Goal: Task Accomplishment & Management: Manage account settings

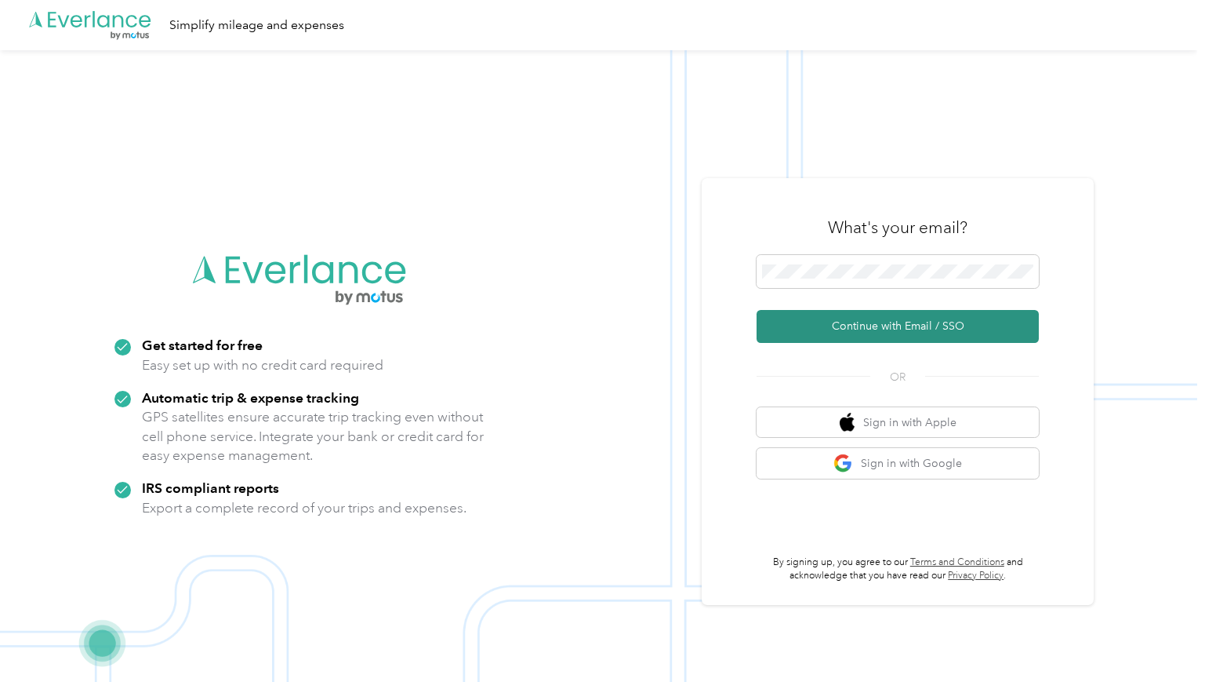
click at [877, 325] on button "Continue with Email / SSO" at bounding box center [898, 326] width 282 height 33
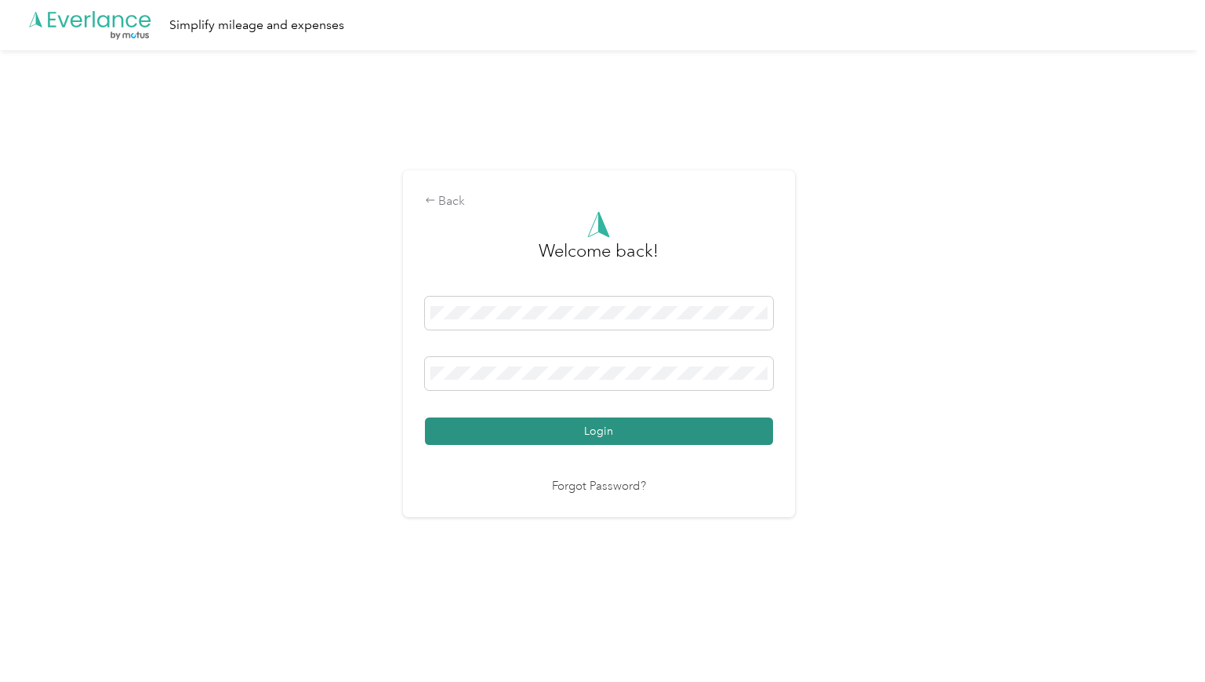
click at [653, 431] on button "Login" at bounding box center [599, 430] width 348 height 27
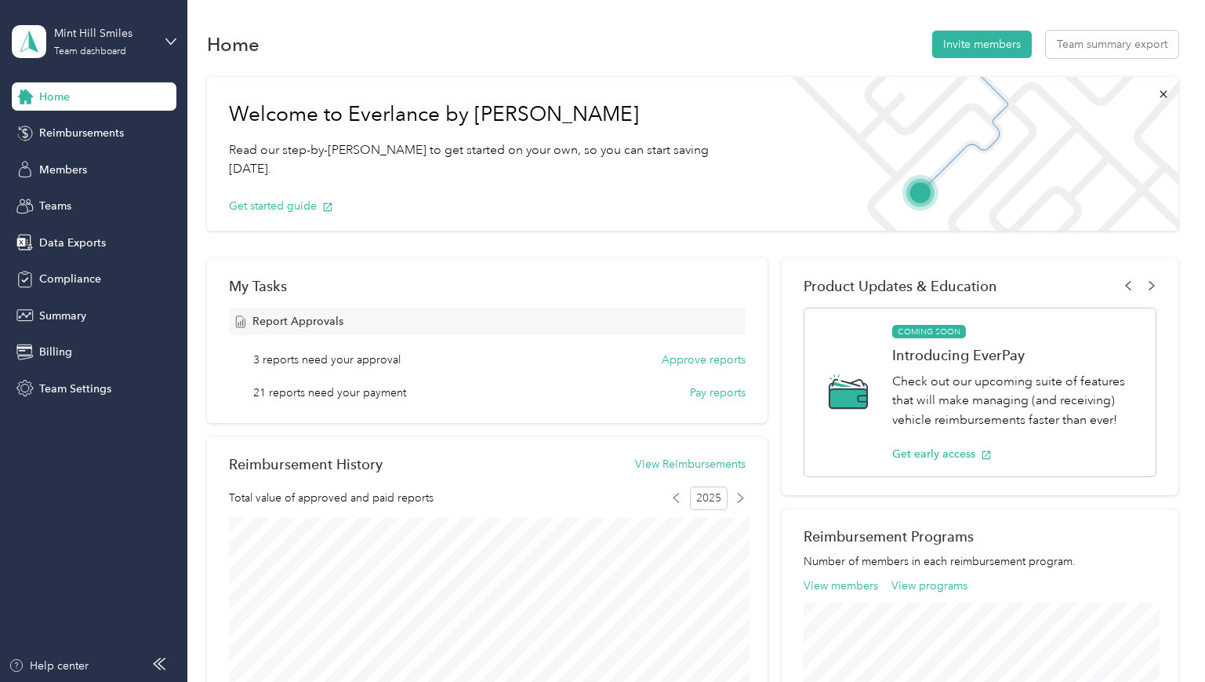
click at [685, 189] on div "Get started guide" at bounding box center [491, 206] width 525 height 55
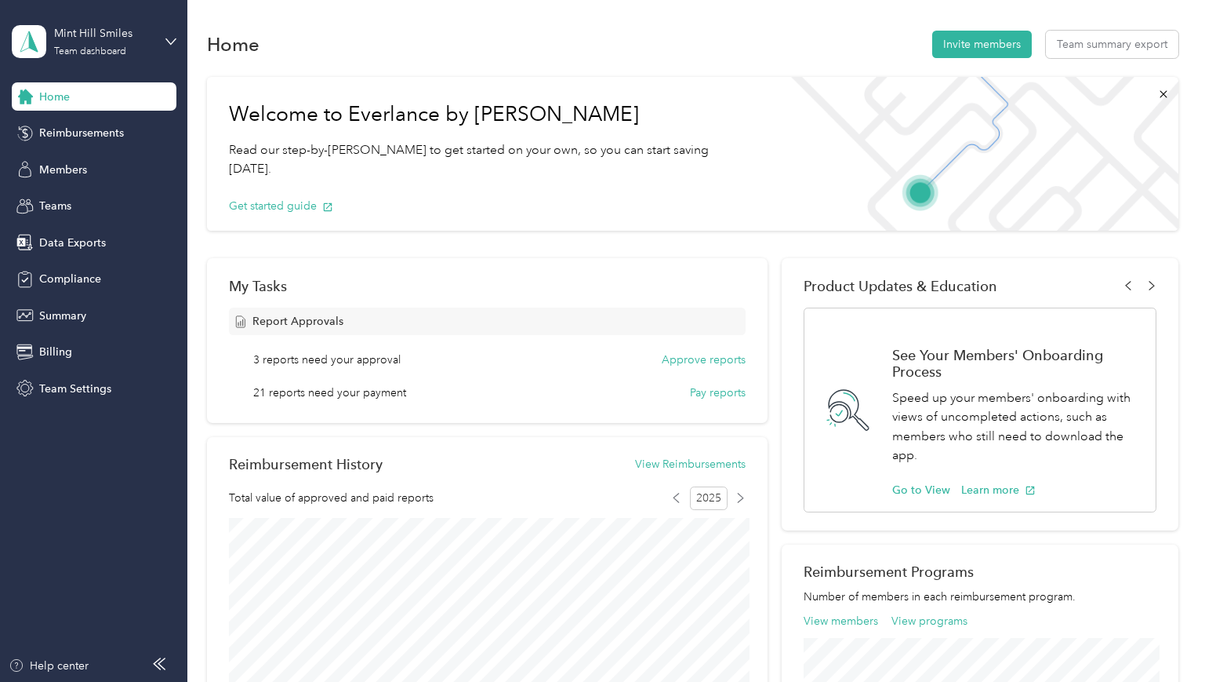
click at [111, 115] on div "Home Reimbursements Members Teams Data Exports Compliance Summary Billing Team …" at bounding box center [94, 242] width 165 height 320
click at [111, 128] on span "Reimbursements" at bounding box center [81, 133] width 85 height 16
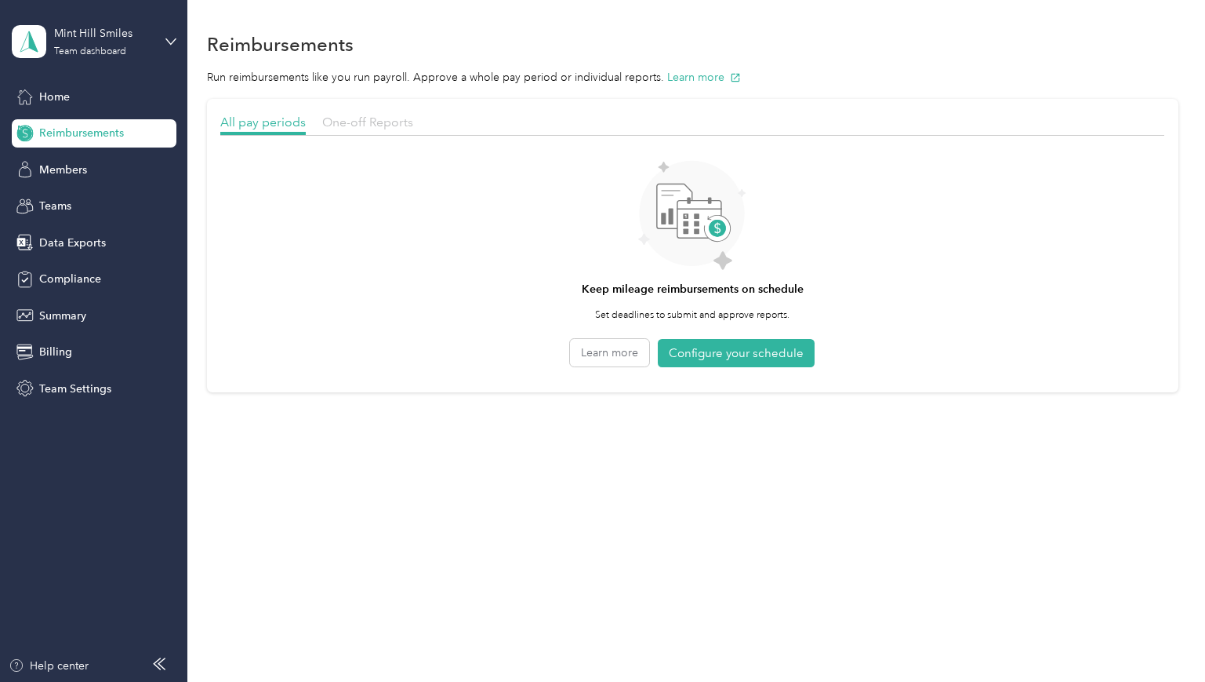
click at [388, 115] on span "One-off Reports" at bounding box center [367, 122] width 91 height 15
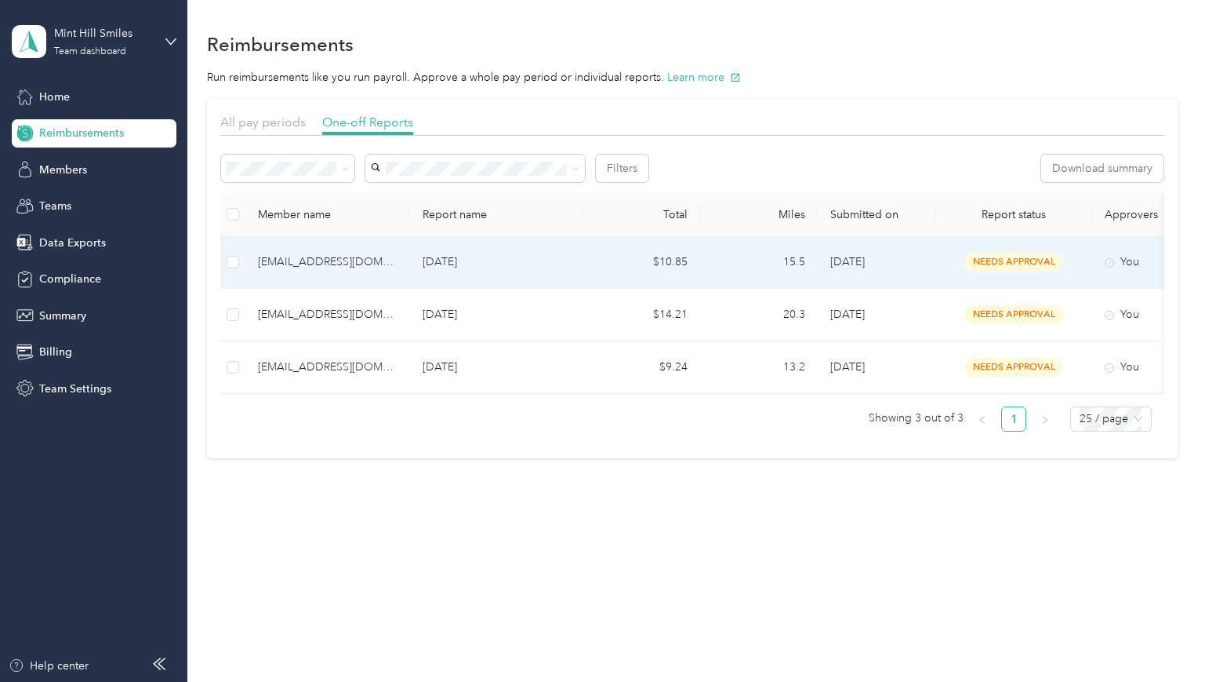
click at [456, 258] on p "[DATE]" at bounding box center [496, 261] width 147 height 17
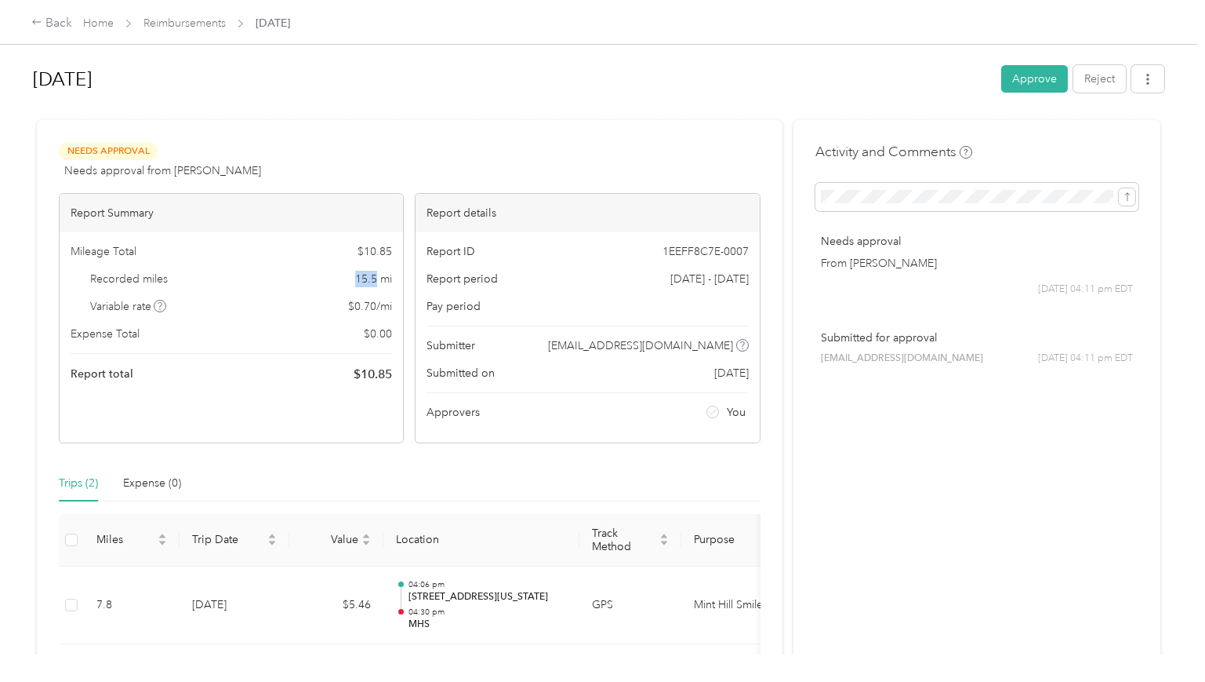
drag, startPoint x: 379, startPoint y: 276, endPoint x: 355, endPoint y: 276, distance: 23.5
click at [355, 276] on div "Recorded miles 15.5 mi" at bounding box center [232, 279] width 322 height 16
copy span "15.5"
click at [1038, 75] on button "Approve" at bounding box center [1035, 78] width 67 height 27
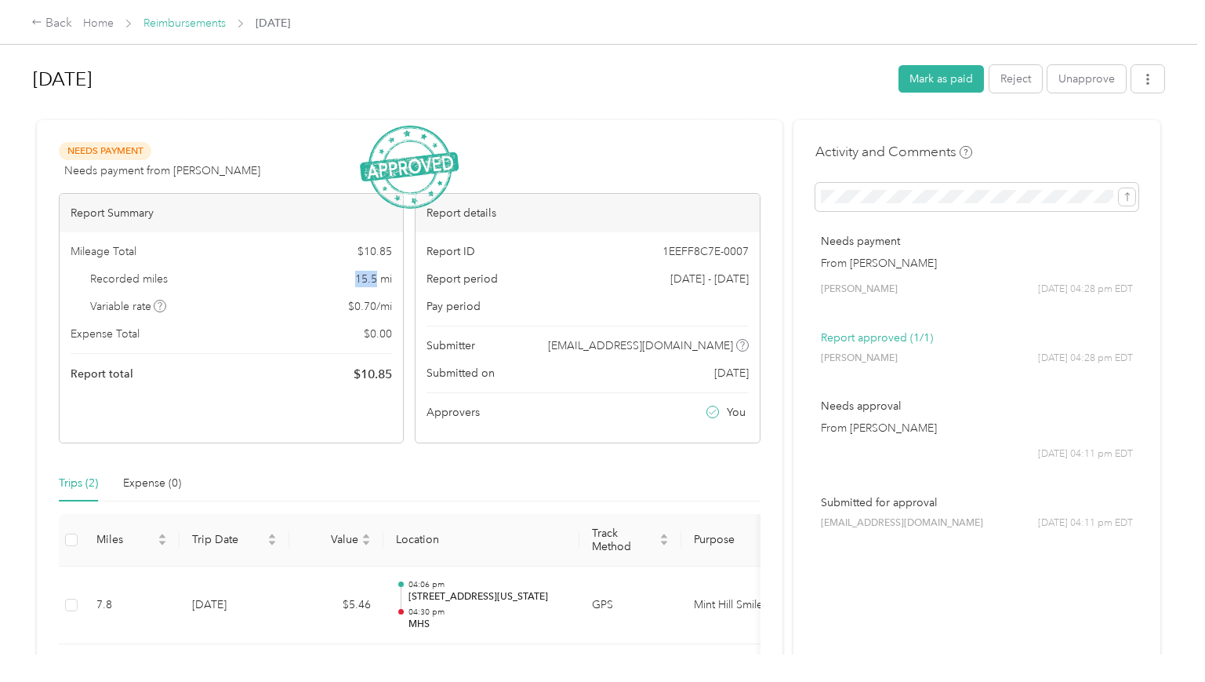
click at [197, 29] on link "Reimbursements" at bounding box center [185, 22] width 82 height 13
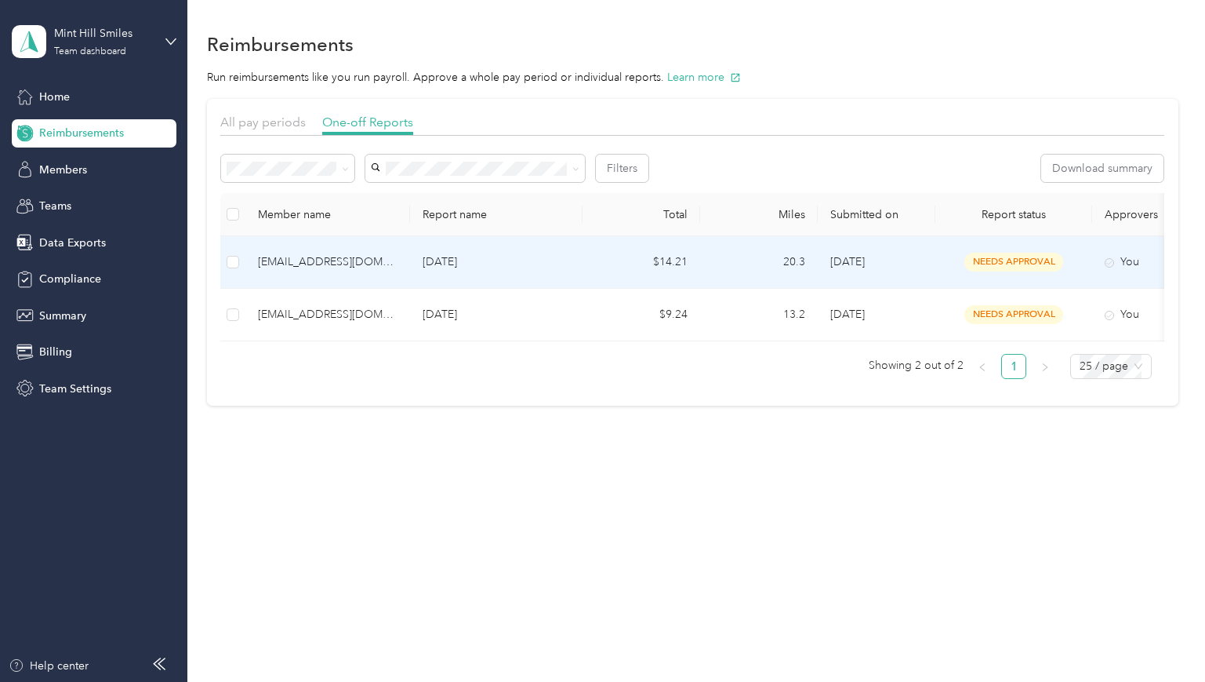
click at [399, 266] on td "[EMAIL_ADDRESS][DOMAIN_NAME]" at bounding box center [327, 262] width 165 height 53
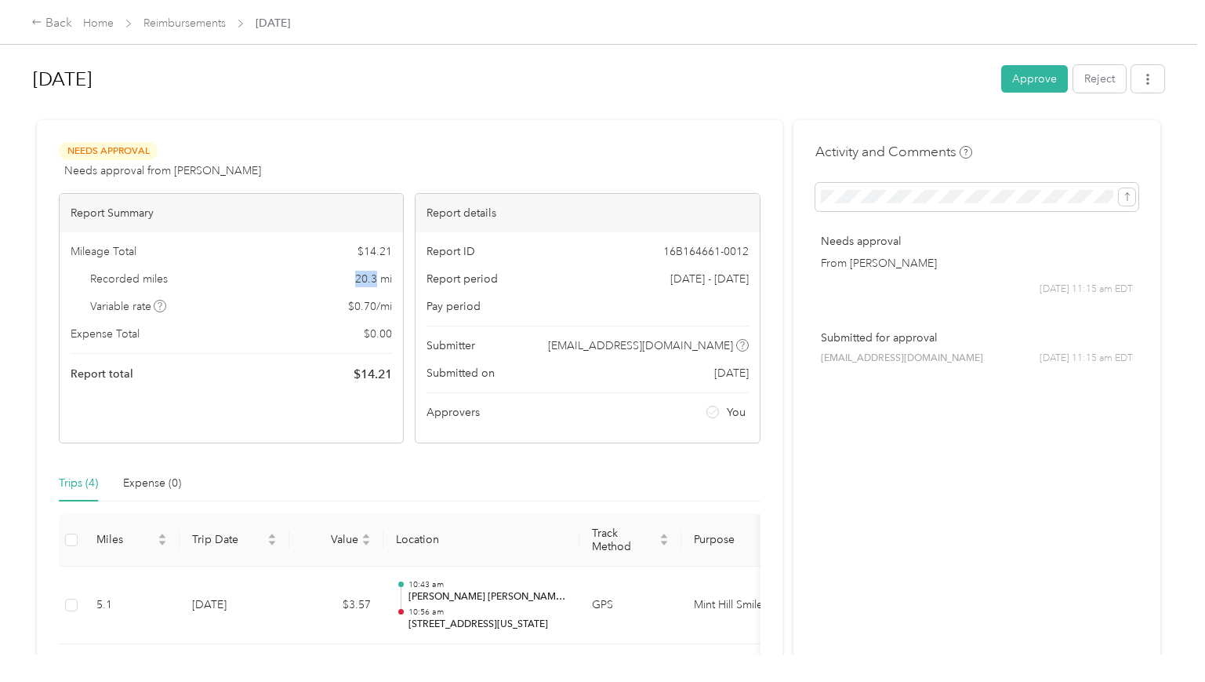
drag, startPoint x: 358, startPoint y: 275, endPoint x: 378, endPoint y: 275, distance: 19.6
click at [378, 275] on span "20.3 mi" at bounding box center [373, 279] width 37 height 16
copy span "20.3"
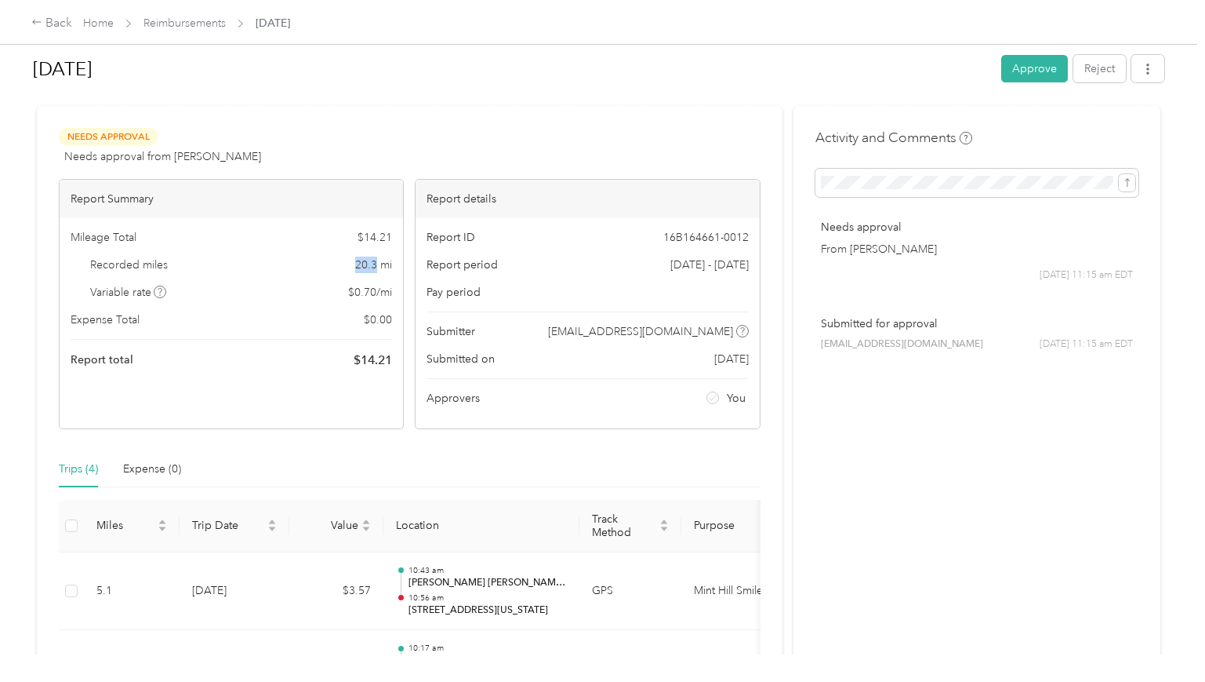
scroll to position [13, 0]
click at [1025, 81] on button "Approve" at bounding box center [1035, 68] width 67 height 27
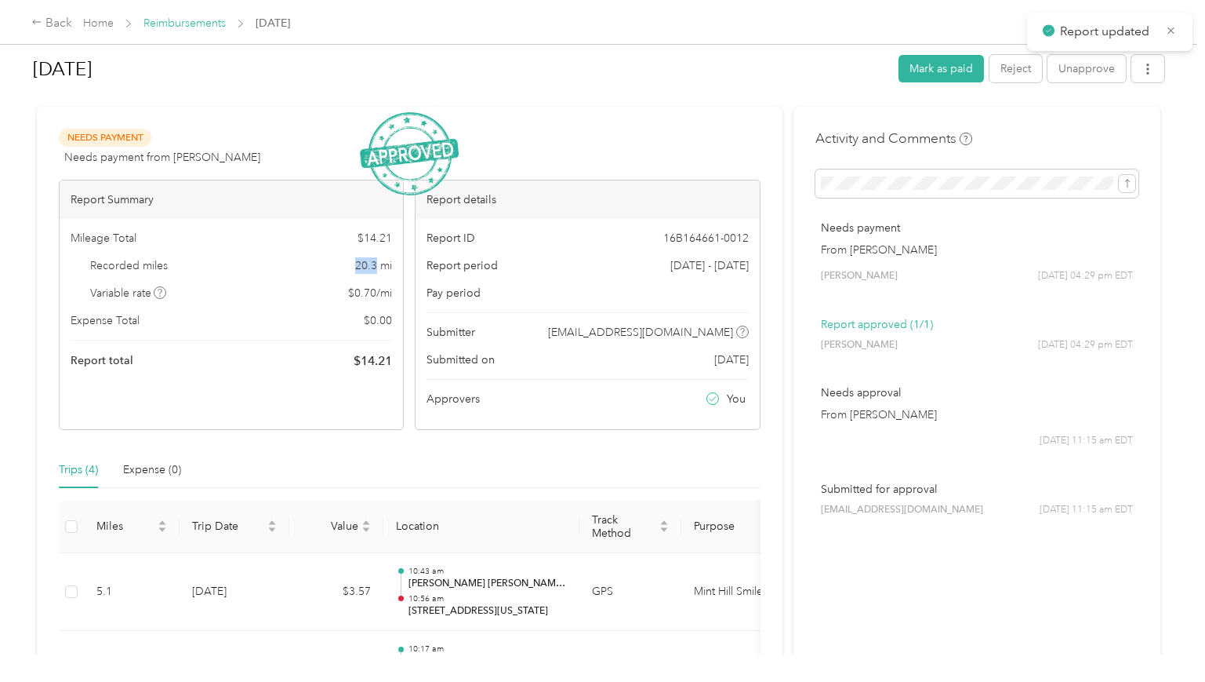
click at [176, 29] on link "Reimbursements" at bounding box center [185, 22] width 82 height 13
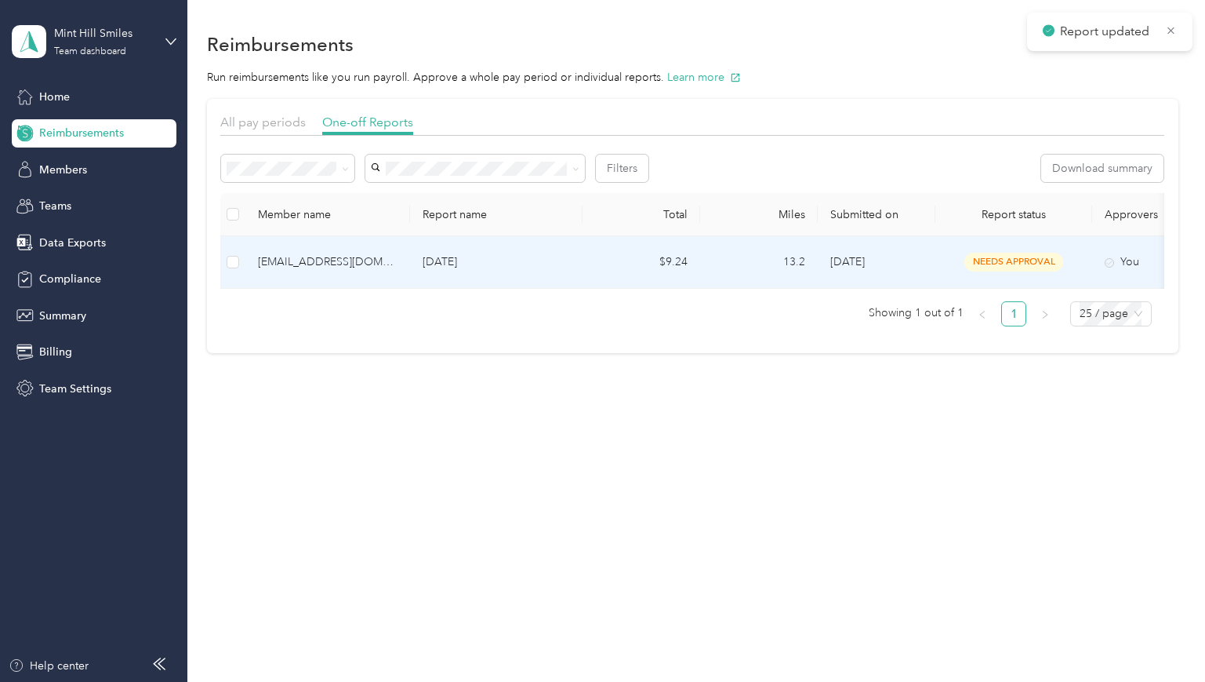
click at [404, 267] on td "[EMAIL_ADDRESS][DOMAIN_NAME]" at bounding box center [327, 262] width 165 height 53
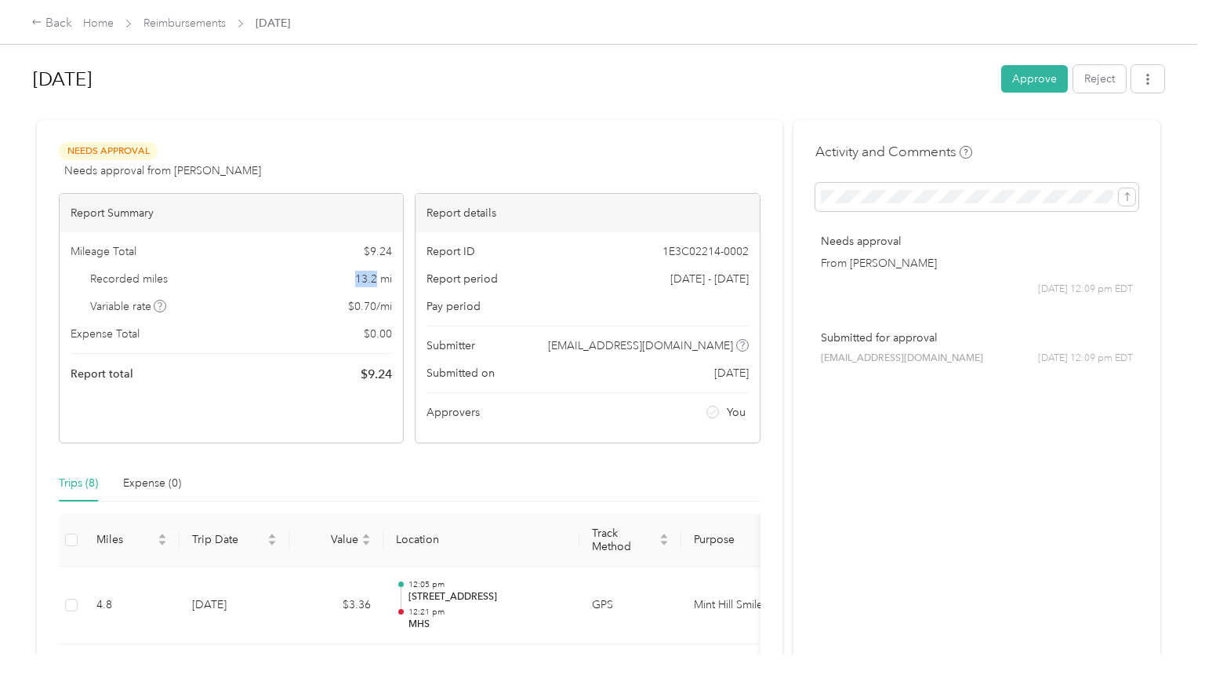
drag, startPoint x: 360, startPoint y: 278, endPoint x: 379, endPoint y: 278, distance: 18.8
click at [379, 278] on span "13.2 mi" at bounding box center [373, 279] width 37 height 16
copy span "13.2"
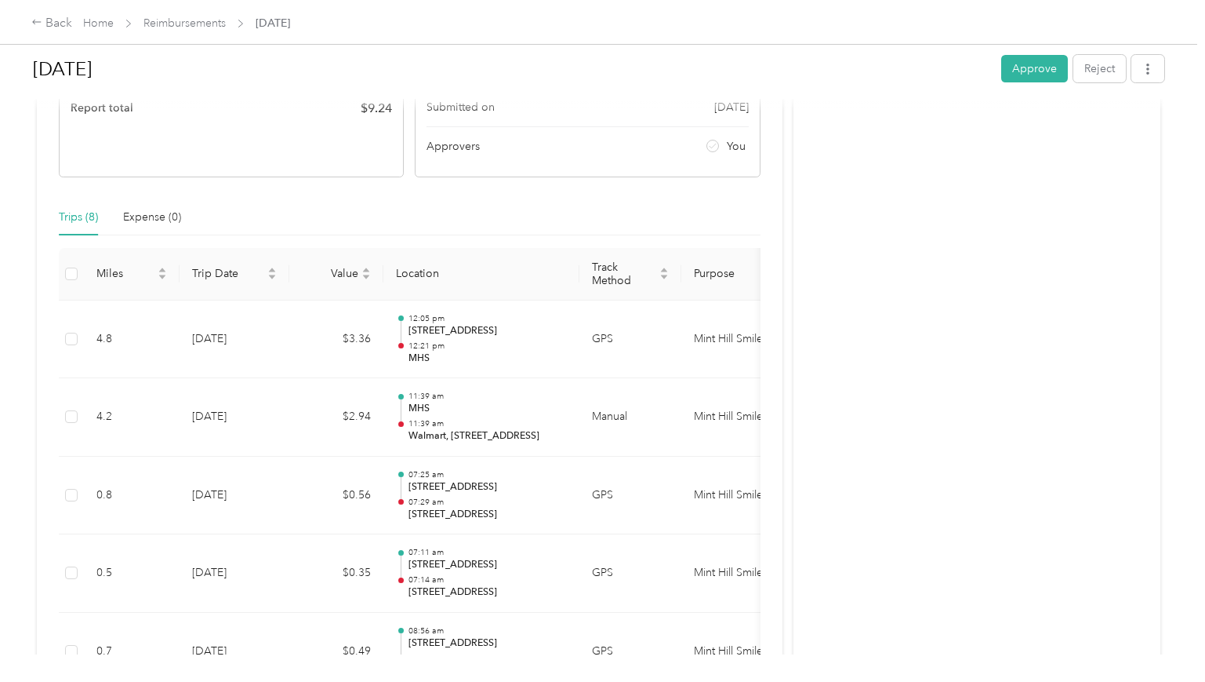
scroll to position [31, 0]
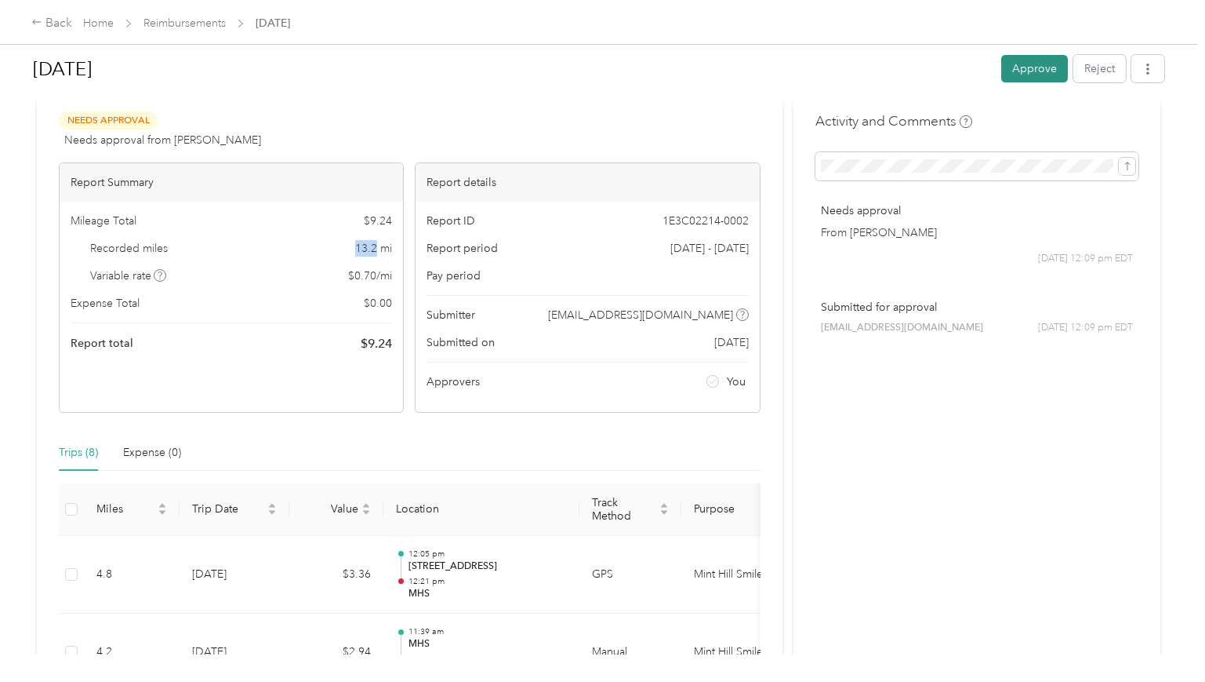
click at [1032, 76] on button "Approve" at bounding box center [1035, 68] width 67 height 27
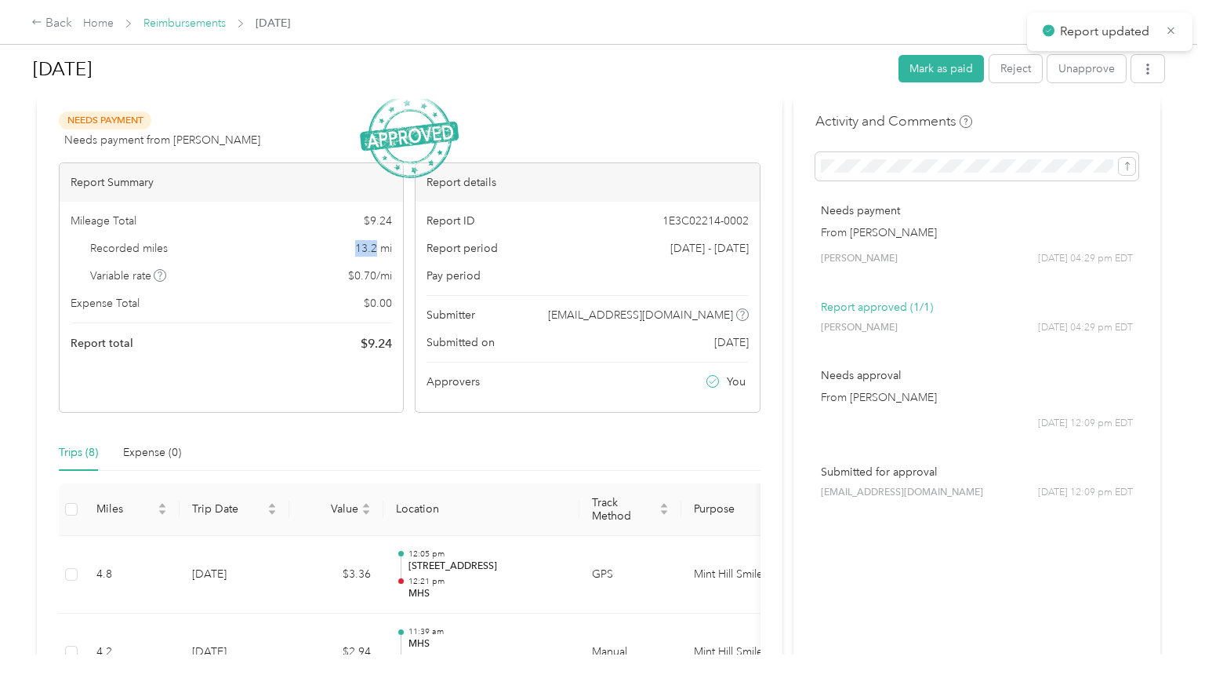
click at [144, 26] on link "Reimbursements" at bounding box center [185, 22] width 82 height 13
